Goal: Task Accomplishment & Management: Manage account settings

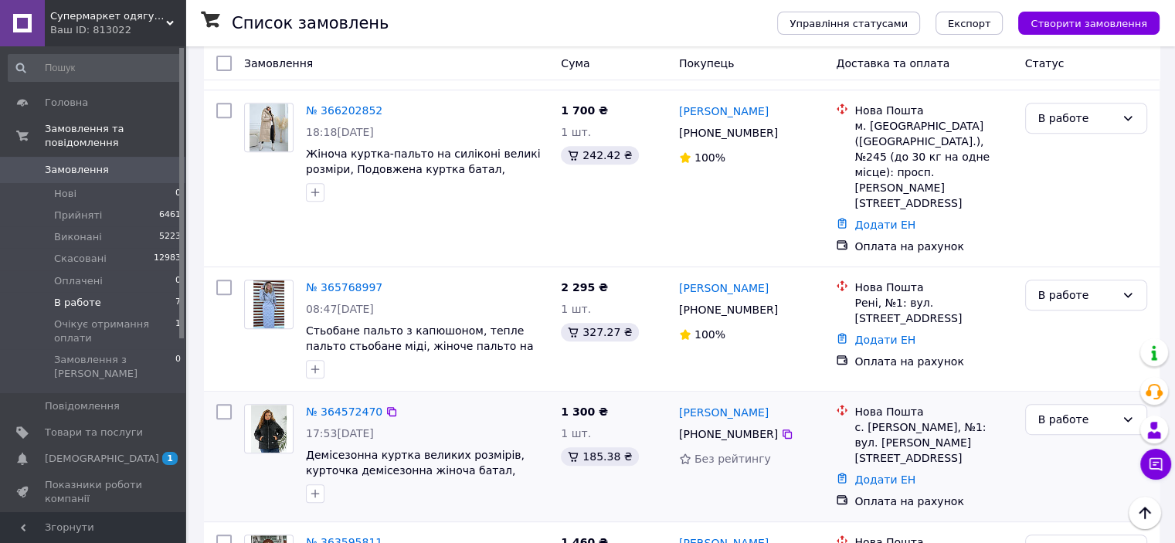
scroll to position [646, 0]
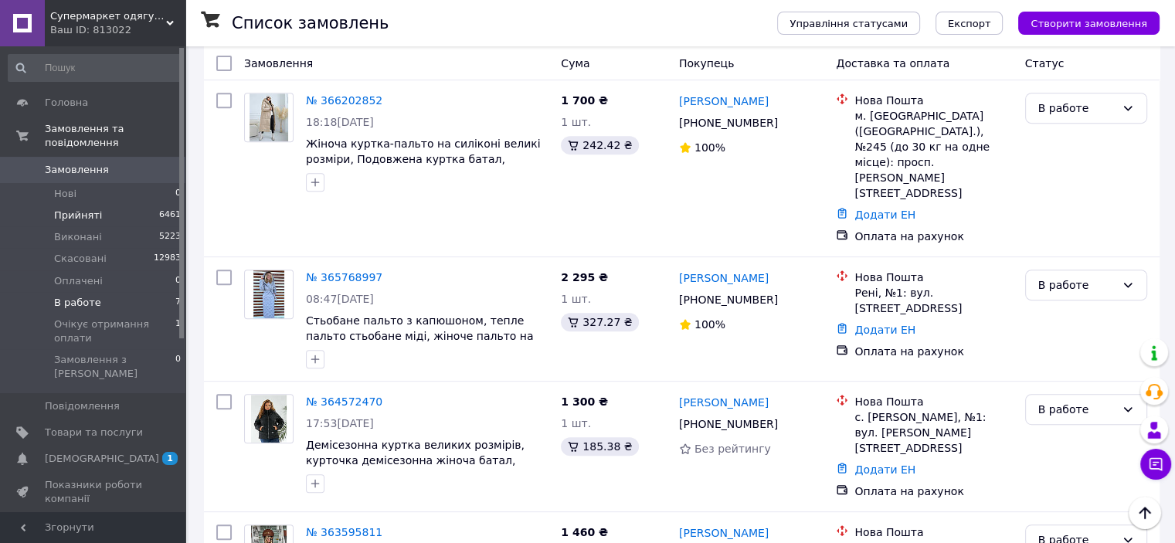
click at [77, 208] on span "Прийняті" at bounding box center [78, 215] width 48 height 14
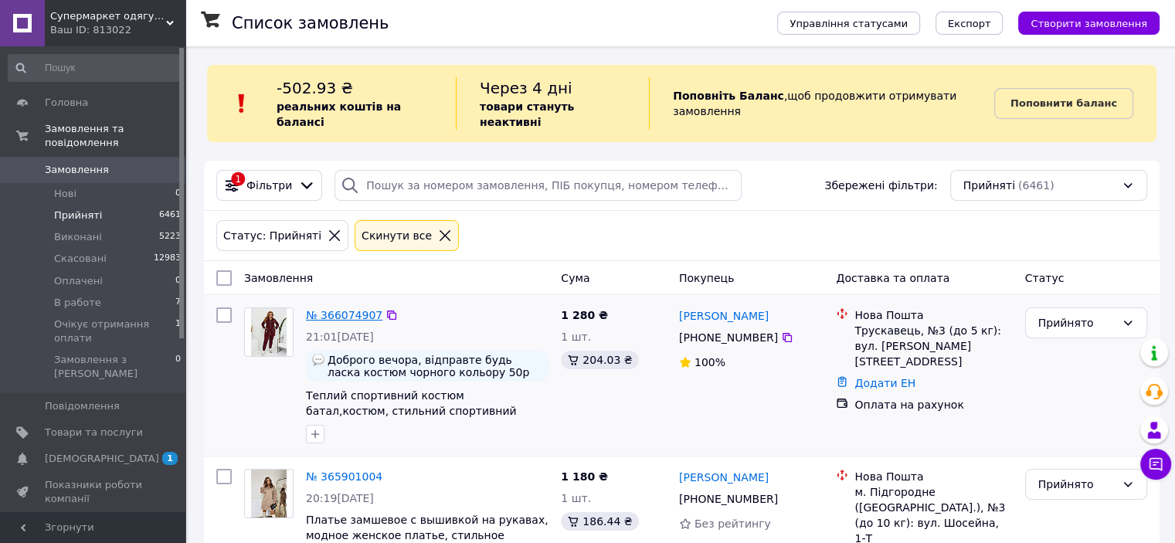
click at [347, 309] on link "№ 366074907" at bounding box center [344, 315] width 76 height 12
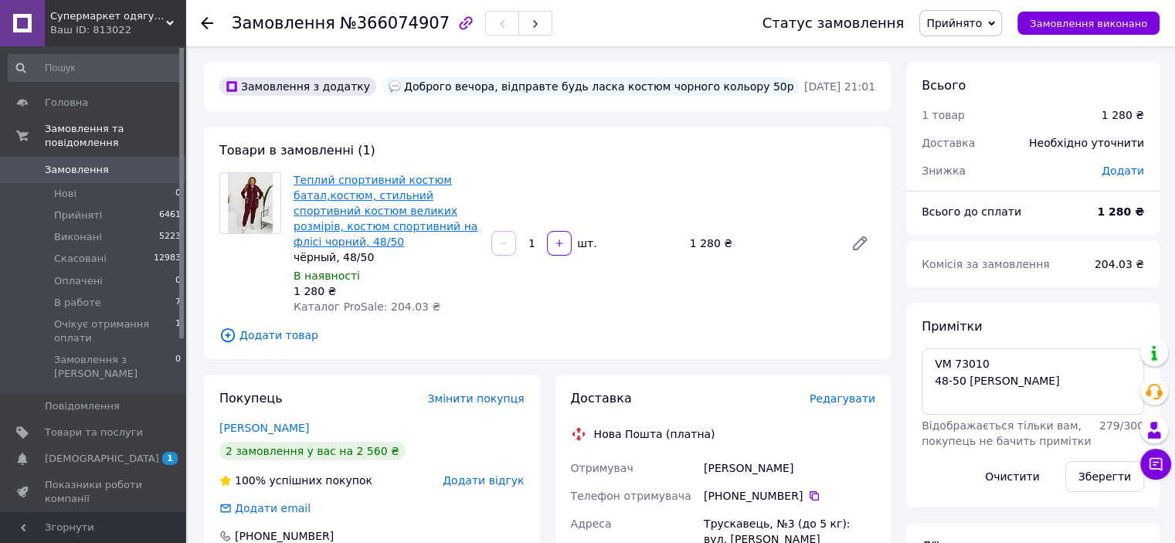
click at [347, 181] on link "Теплий спортивний костюм батал,костюм, стильний спортивний костюм великих розмі…" at bounding box center [385, 211] width 184 height 74
click at [80, 296] on span "В работе" at bounding box center [77, 303] width 47 height 14
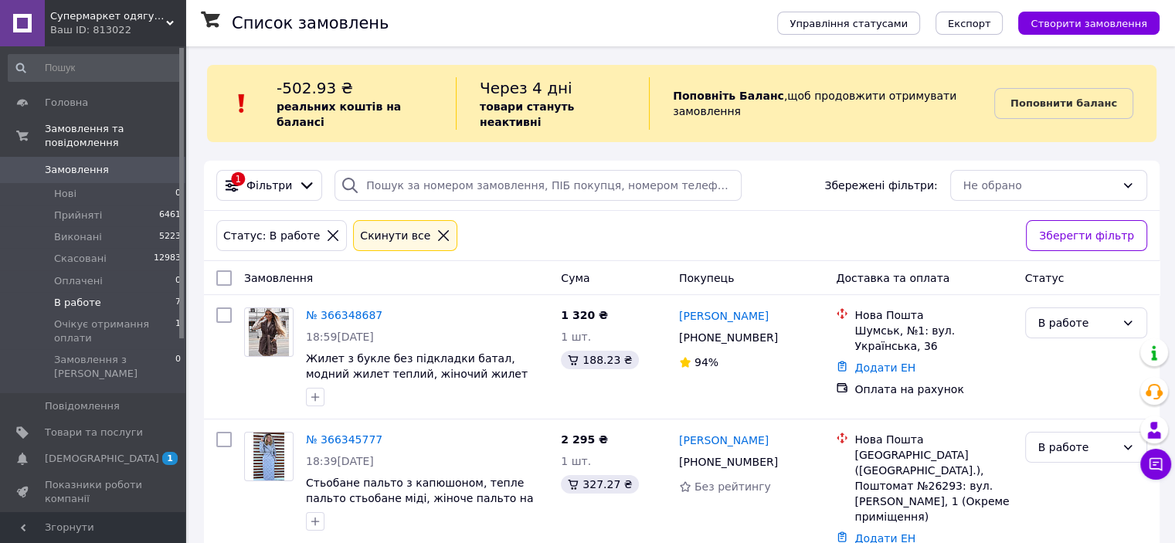
click at [88, 296] on span "В работе" at bounding box center [77, 303] width 47 height 14
